Goal: Check status

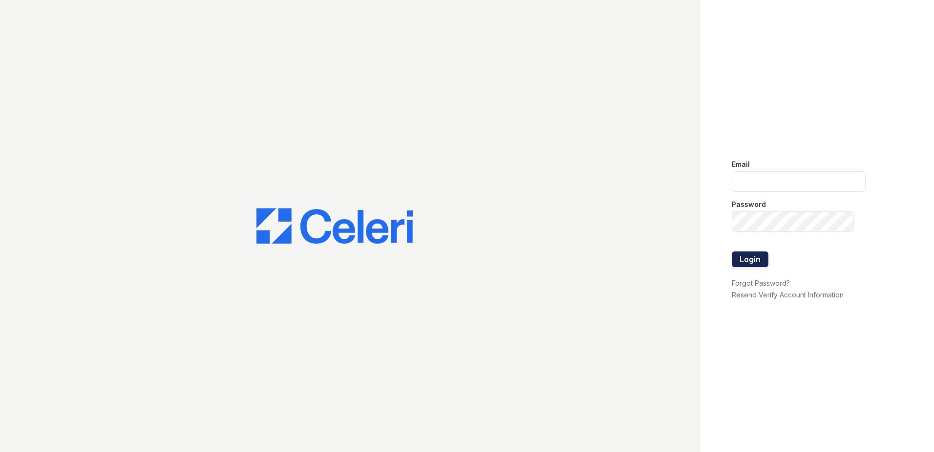
type input "[EMAIL_ADDRESS][DOMAIN_NAME]"
click at [755, 253] on button "Login" at bounding box center [750, 259] width 37 height 16
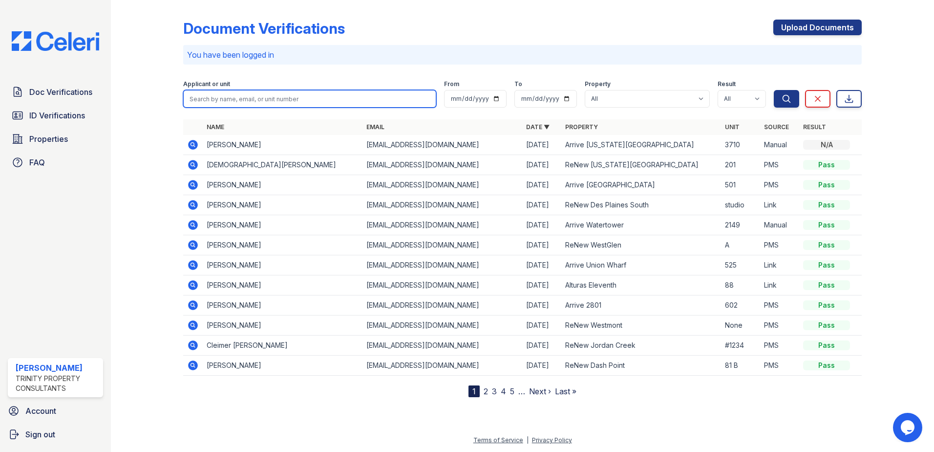
click at [271, 98] on input "search" at bounding box center [309, 99] width 253 height 18
paste input "[PERSON_NAME]"
type input "[PERSON_NAME]"
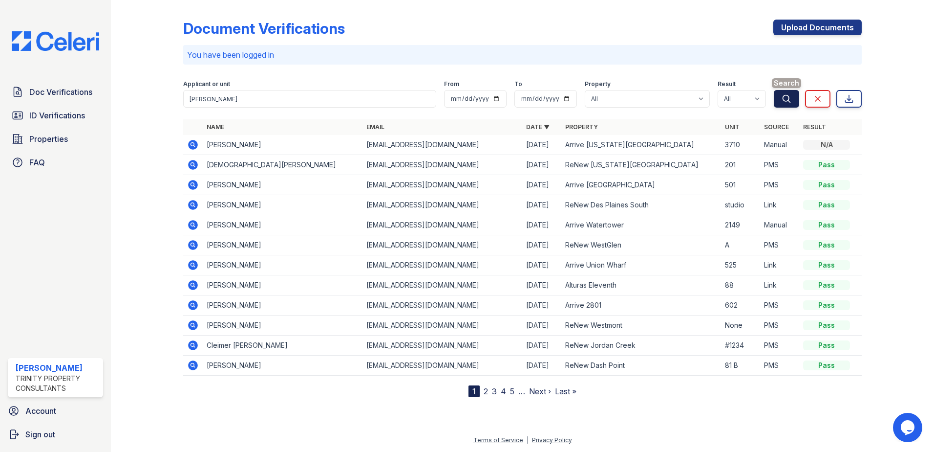
click at [784, 101] on icon "submit" at bounding box center [786, 98] width 7 height 7
